Goal: Task Accomplishment & Management: Complete application form

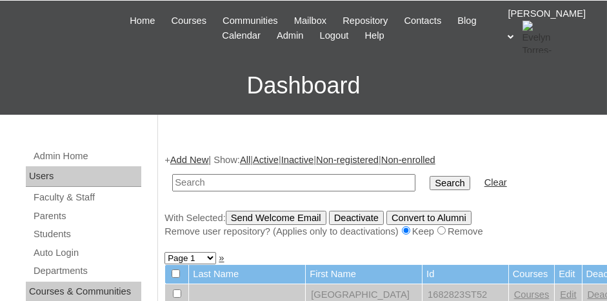
scroll to position [65, 0]
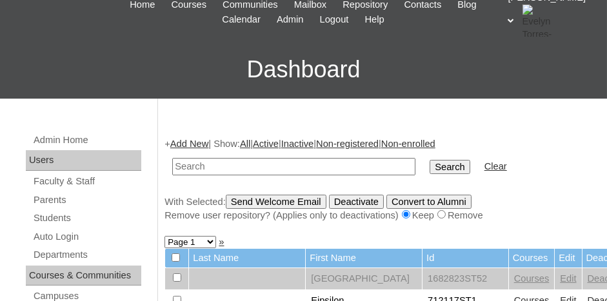
click at [206, 166] on input "text" at bounding box center [293, 166] width 243 height 17
type input "732164"
click at [430, 160] on input "Search" at bounding box center [450, 167] width 40 height 14
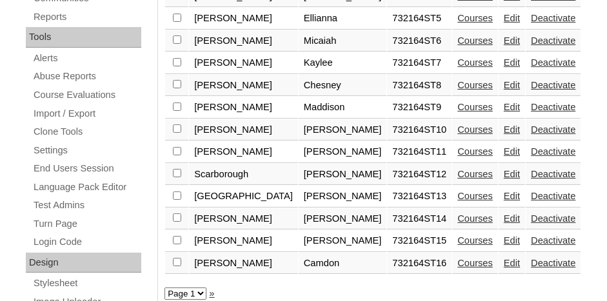
scroll to position [452, 0]
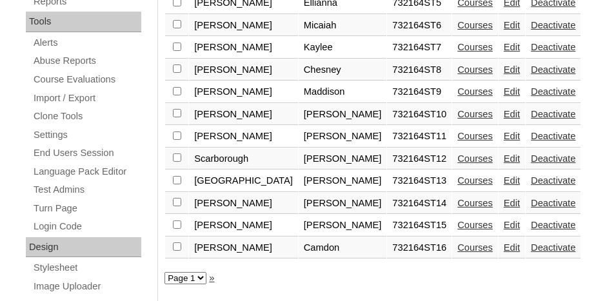
drag, startPoint x: 177, startPoint y: 234, endPoint x: 186, endPoint y: 234, distance: 9.7
checkbox input "true"
click at [457, 243] on link "Courses" at bounding box center [474, 248] width 35 height 10
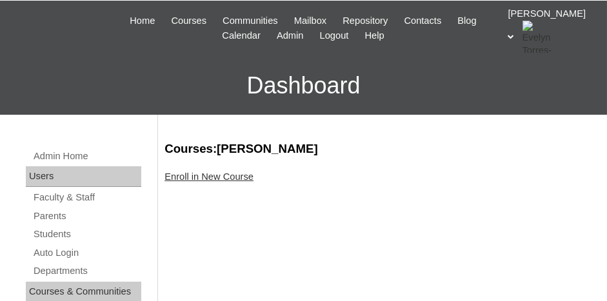
scroll to position [65, 0]
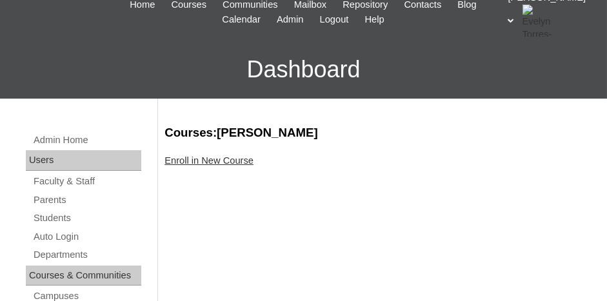
click at [217, 159] on link "Enroll in New Course" at bounding box center [208, 160] width 89 height 10
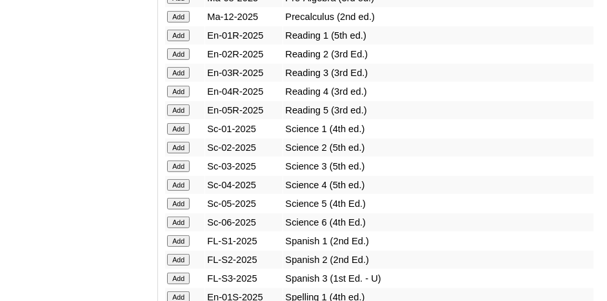
scroll to position [1613, 0]
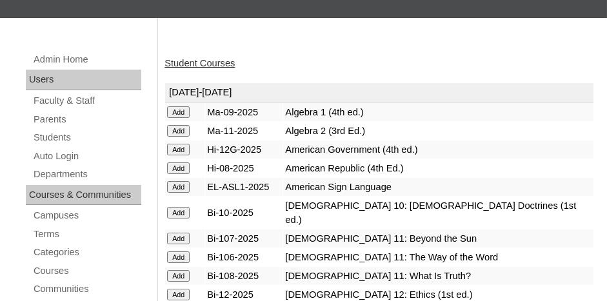
scroll to position [129, 0]
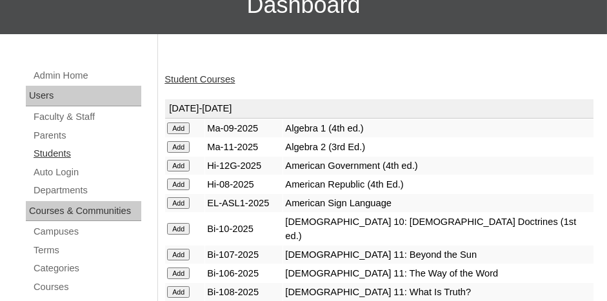
click at [54, 151] on link "Students" at bounding box center [86, 154] width 109 height 16
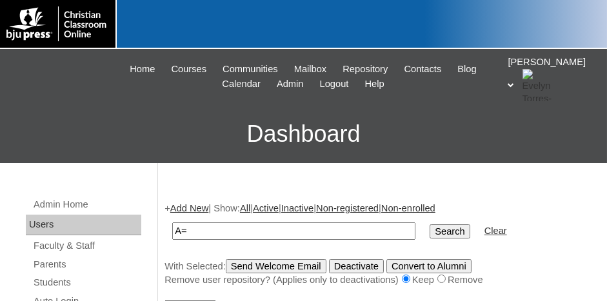
type input "A"
type input "732164"
click at [188, 207] on link "Add New" at bounding box center [189, 208] width 38 height 10
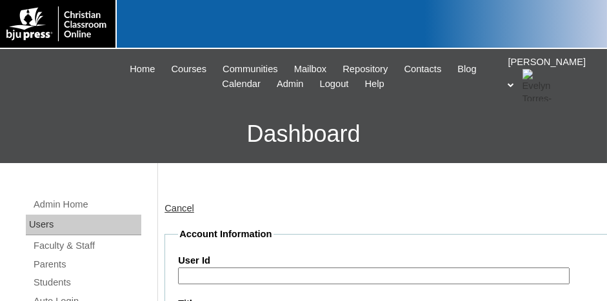
click at [227, 270] on input "User Id" at bounding box center [374, 276] width 392 height 17
type input "6"
type input "732164ST16"
type input "Camdon"
type input "Warbington"
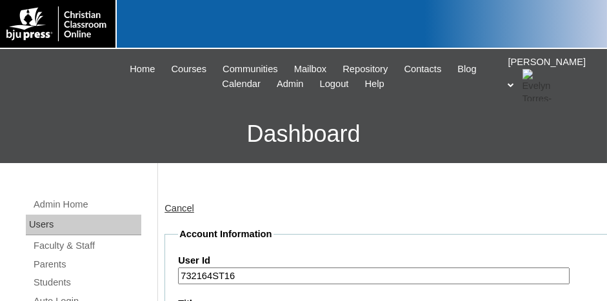
type input "cwarbington2029@deercreekschool.org"
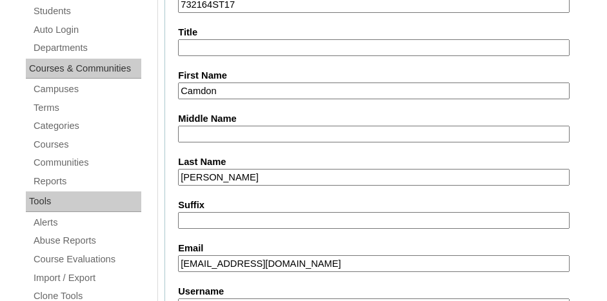
scroll to position [258, 0]
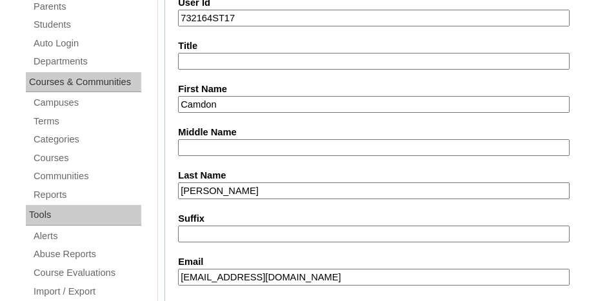
type input "732164ST17"
click at [59, 21] on link "Students" at bounding box center [86, 25] width 109 height 16
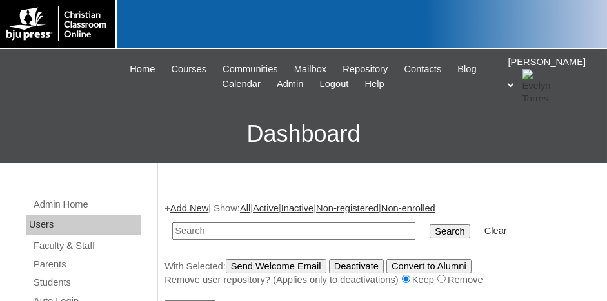
click at [188, 207] on link "Add New" at bounding box center [189, 208] width 38 height 10
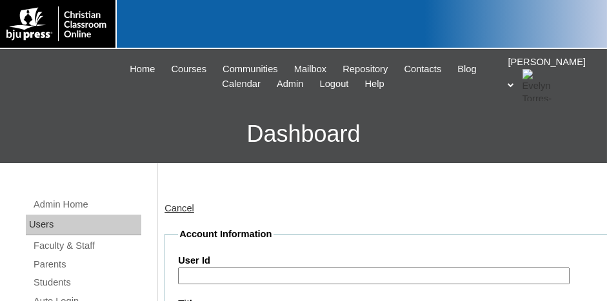
click at [219, 277] on input "User Id" at bounding box center [374, 276] width 392 height 17
paste input "[GEOGRAPHIC_DATA][DEMOGRAPHIC_DATA]"
type input "G"
type input "732164ST17"
type input "Camdon"
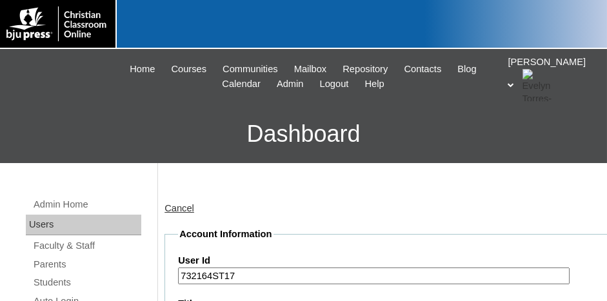
type input "Warbington"
type input "cwarbington2029@deercreekschool.org"
type input "732164ST17"
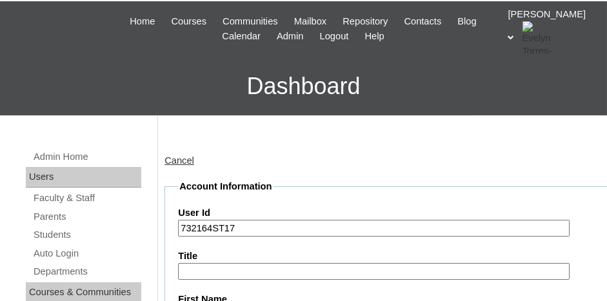
scroll to position [129, 0]
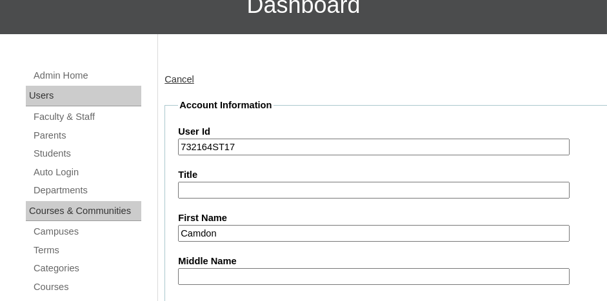
click at [299, 226] on input "Camdon" at bounding box center [374, 233] width 392 height 17
type input "C"
type input "Samantha"
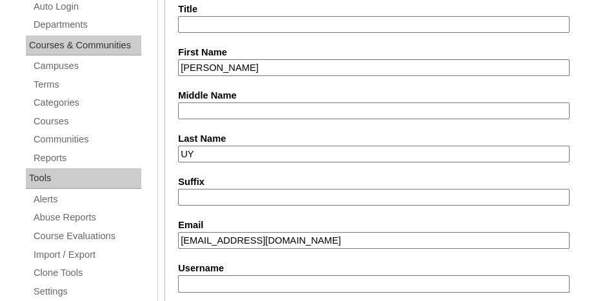
type input "U"
type input "Young"
type input "syoung2028@deercreekschool.org"
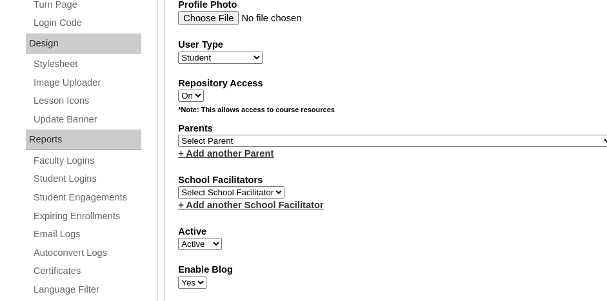
scroll to position [659, 0]
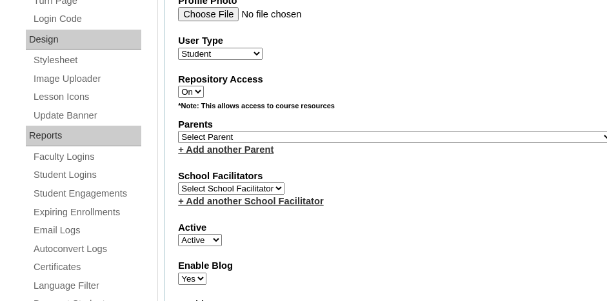
drag, startPoint x: 395, startPoint y: 123, endPoint x: 420, endPoint y: 131, distance: 25.9
click at [397, 131] on select "Select Parent , Fautanu, Ma 1, 1 23-24 accountMorgan, Jason 6th Street Mennonit…" at bounding box center [395, 137] width 435 height 12
select select "36750"
click at [411, 87] on div "Repository Access On Off" at bounding box center [395, 86] width 435 height 26
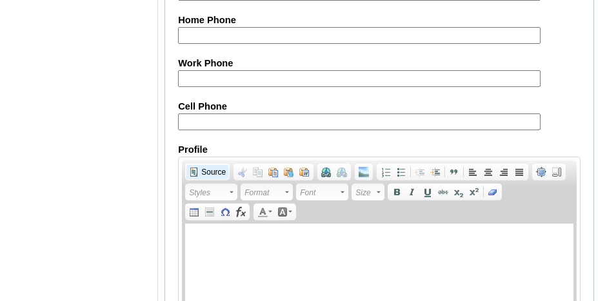
scroll to position [1691, 0]
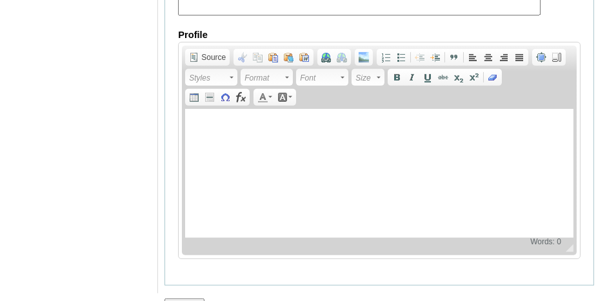
click at [188, 299] on input "Submit" at bounding box center [184, 306] width 40 height 14
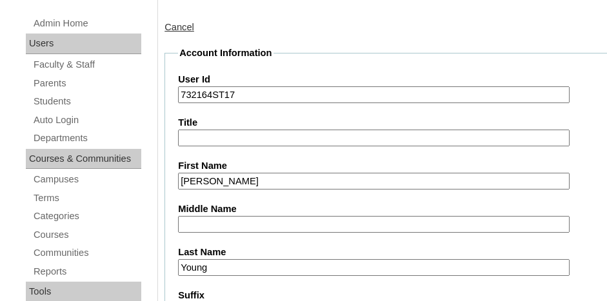
scroll to position [0, 0]
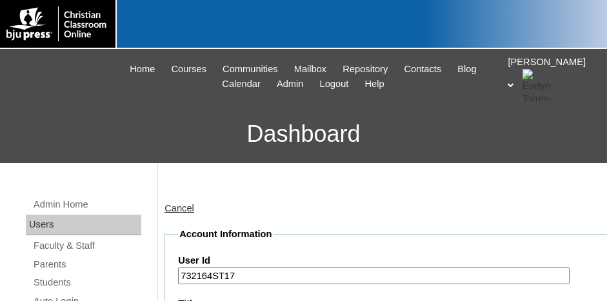
drag, startPoint x: 233, startPoint y: 274, endPoint x: 184, endPoint y: 272, distance: 49.0
click at [184, 272] on input "732164ST17" at bounding box center [374, 276] width 392 height 17
drag, startPoint x: 181, startPoint y: 274, endPoint x: 223, endPoint y: 276, distance: 42.7
click at [233, 277] on input "732164ST17" at bounding box center [374, 276] width 392 height 17
